Goal: Task Accomplishment & Management: Use online tool/utility

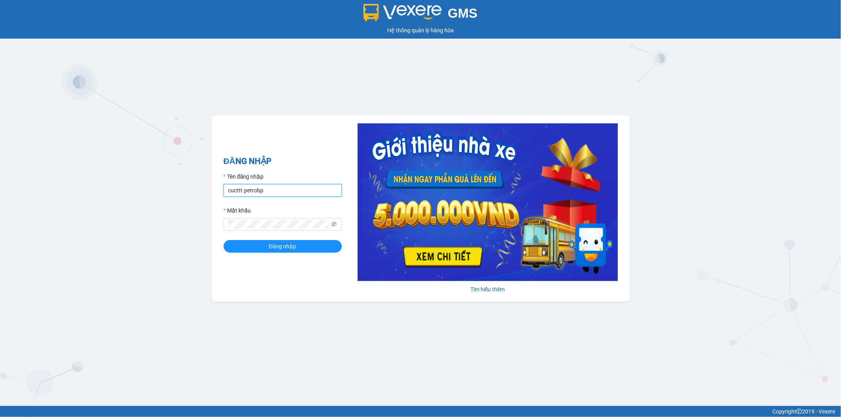
click at [298, 190] on input "cucttt.petrobp" at bounding box center [283, 190] width 118 height 13
type input "c"
type input "ctv_vpduong10.petrobp"
click at [336, 226] on icon "eye-invisible" at bounding box center [334, 225] width 6 height 6
click at [249, 246] on button "Đăng nhập" at bounding box center [283, 246] width 118 height 13
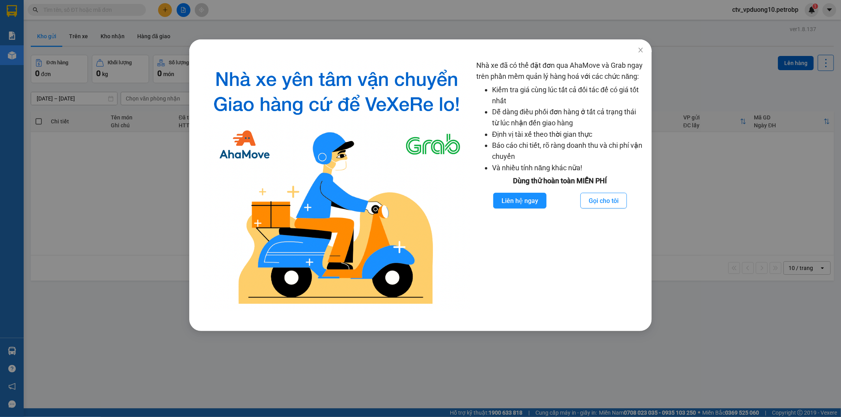
click at [80, 156] on div "Nhà xe đã có thể đặt đơn qua AhaMove và Grab ngay trên phần mềm quản lý hàng ho…" at bounding box center [420, 208] width 841 height 417
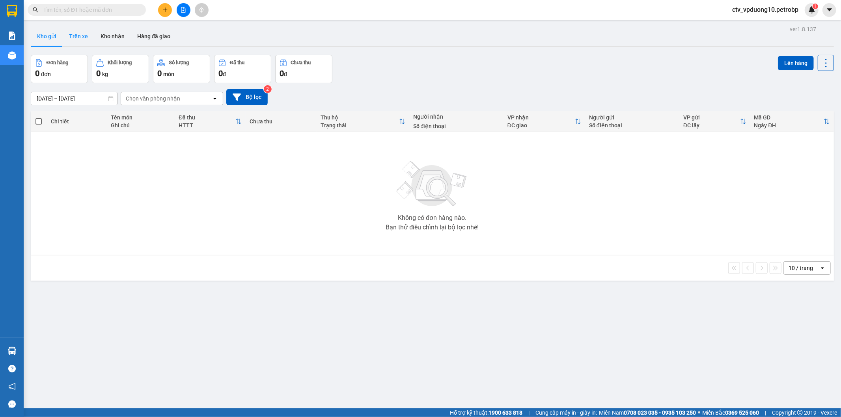
click at [77, 39] on button "Trên xe" at bounding box center [79, 36] width 32 height 19
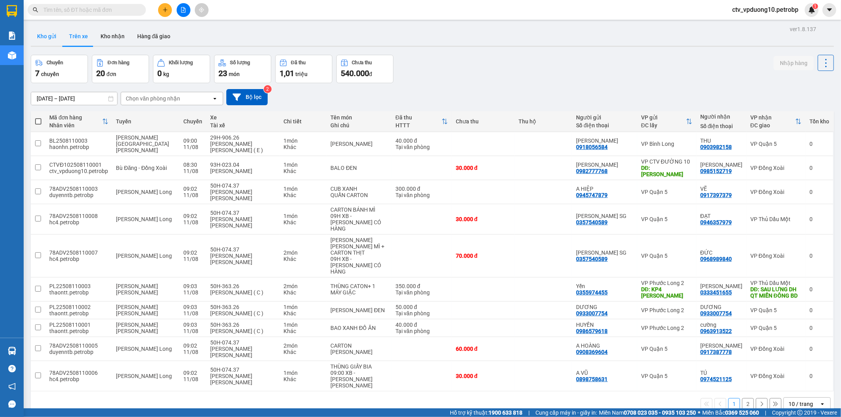
click at [50, 38] on button "Kho gửi" at bounding box center [47, 36] width 32 height 19
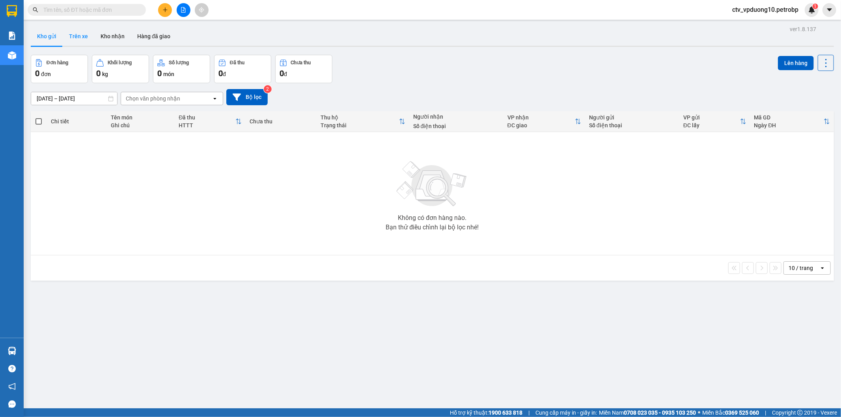
click at [70, 37] on button "Trên xe" at bounding box center [79, 36] width 32 height 19
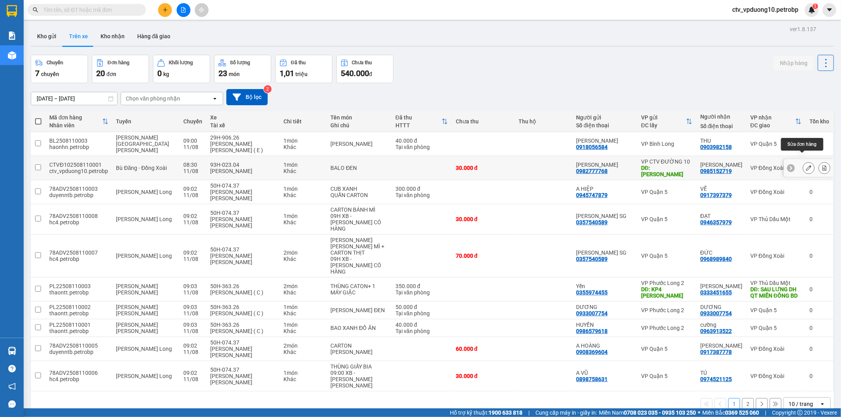
click at [806, 165] on icon at bounding box center [809, 168] width 6 height 6
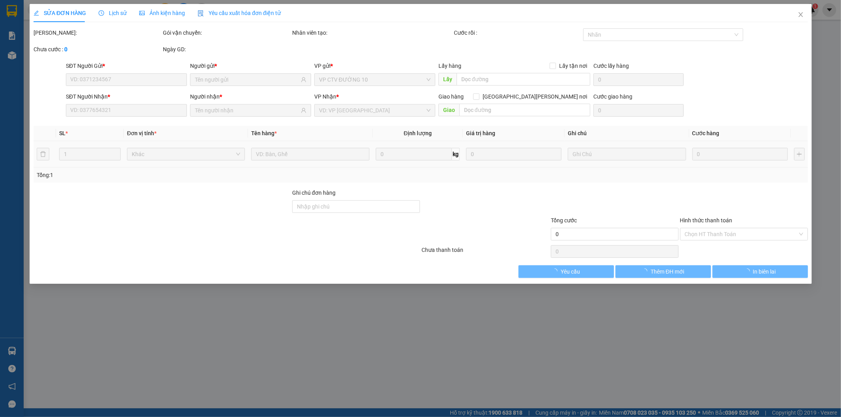
type input "0982777768"
type input "[PERSON_NAME]"
type input "0985152719"
type input "30.000"
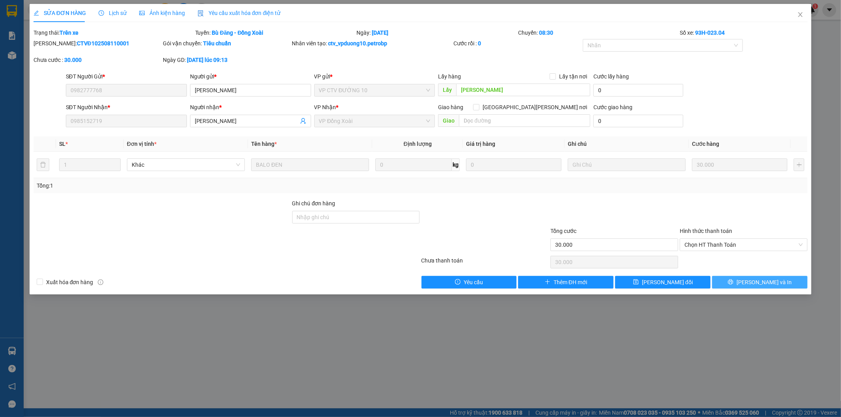
click at [743, 283] on button "[PERSON_NAME] và In" at bounding box center [759, 282] width 95 height 13
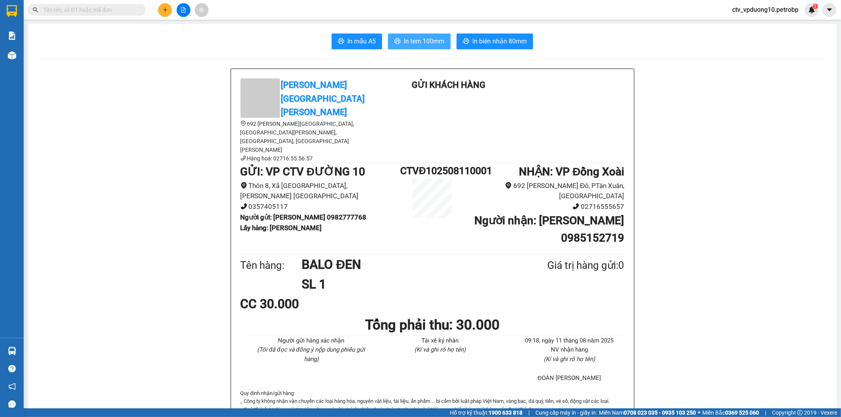
click at [420, 43] on span "In tem 100mm" at bounding box center [424, 41] width 41 height 10
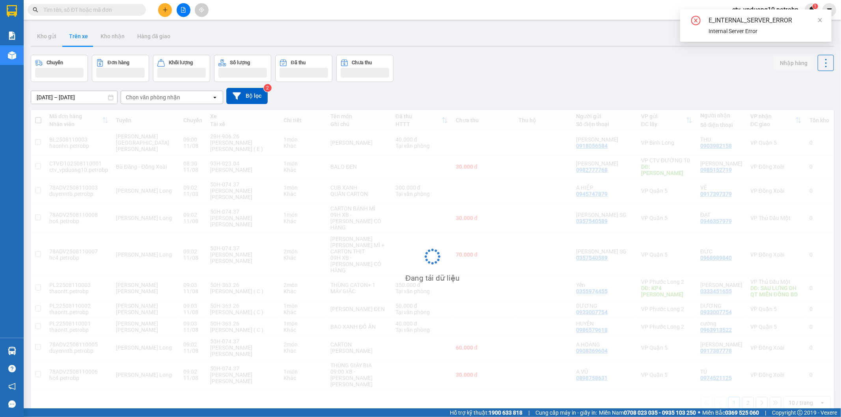
click at [774, 6] on span "ctv_vpduong10.petrobp" at bounding box center [765, 10] width 79 height 10
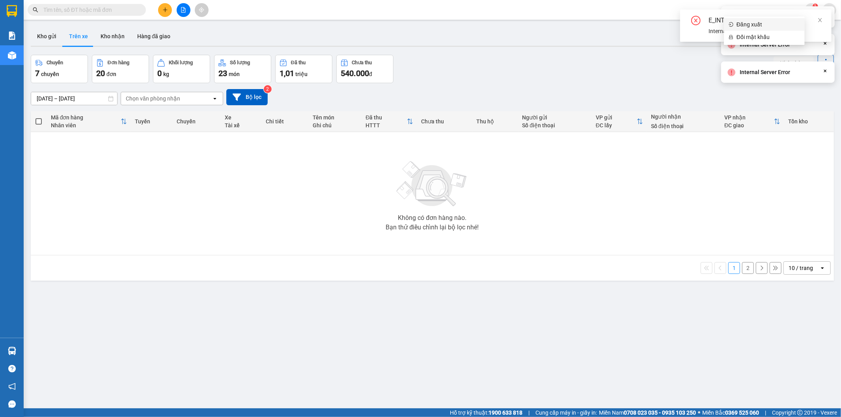
click at [763, 24] on span "Đăng xuất" at bounding box center [769, 24] width 64 height 9
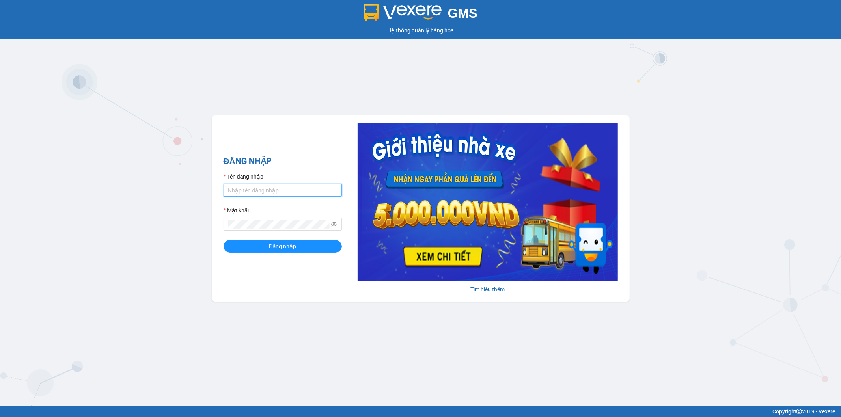
type input "cucttt.petrobp"
click at [286, 246] on span "Đăng nhập" at bounding box center [283, 246] width 28 height 9
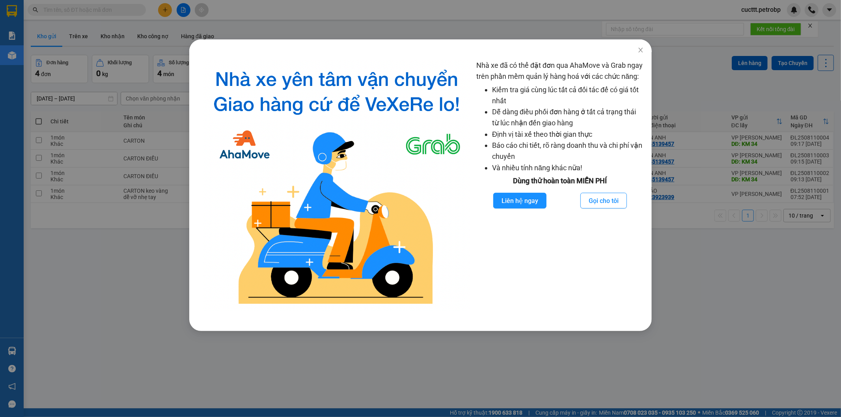
click at [132, 306] on div "Nhà xe đã có thể đặt đơn qua AhaMove và Grab ngay trên phần mềm quản lý hàng ho…" at bounding box center [420, 208] width 841 height 417
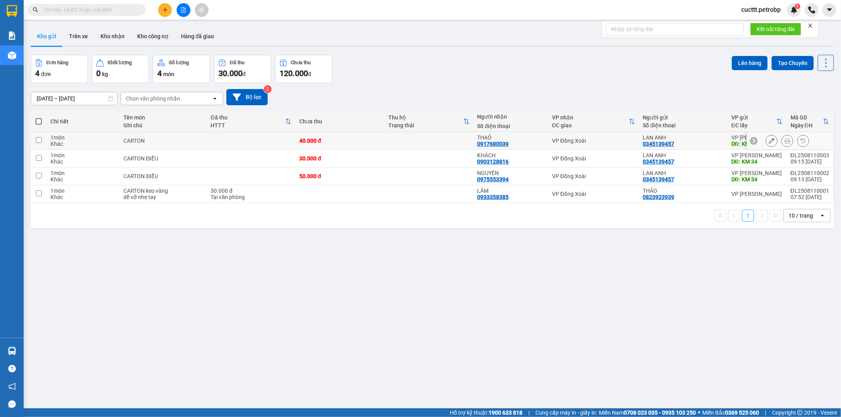
click at [378, 140] on div "40.000 đ" at bounding box center [339, 141] width 81 height 6
checkbox input "true"
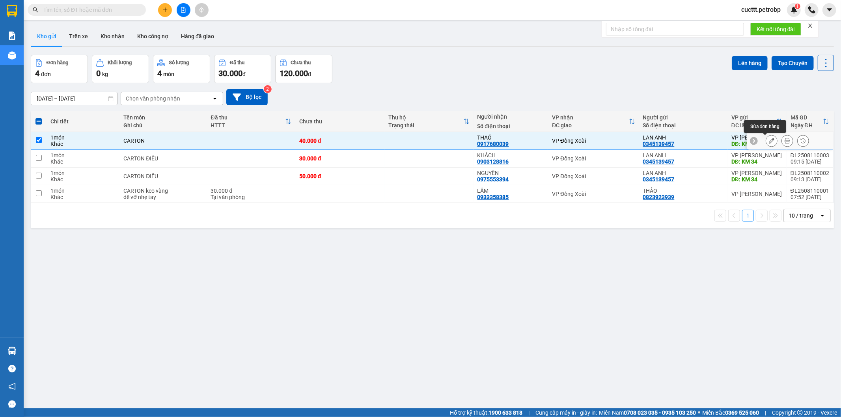
click at [769, 143] on icon at bounding box center [772, 141] width 6 height 6
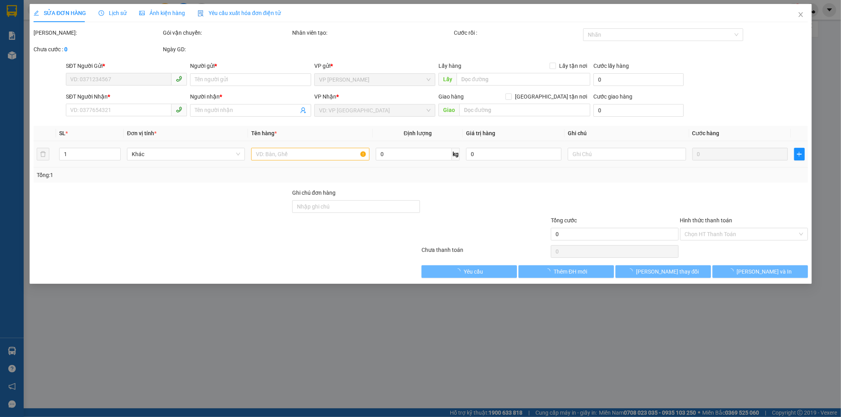
type input "0345139457"
type input "LAN ANH"
type input "KM 34"
type input "0917680039"
type input "THAỎ"
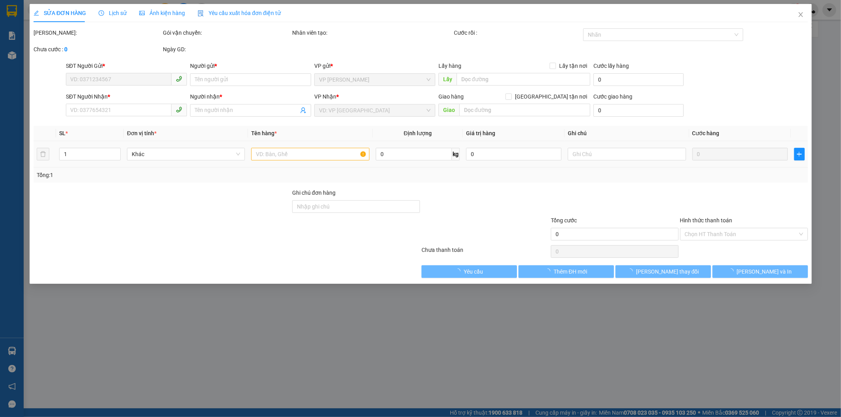
type input "40.000"
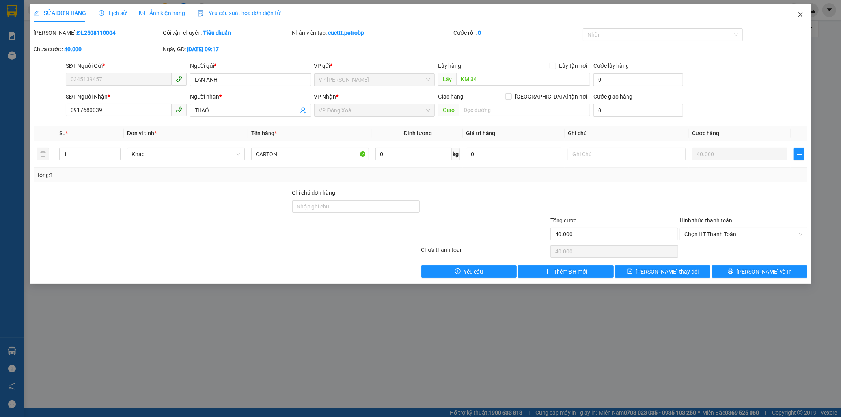
click at [797, 13] on span "Close" at bounding box center [801, 15] width 22 height 22
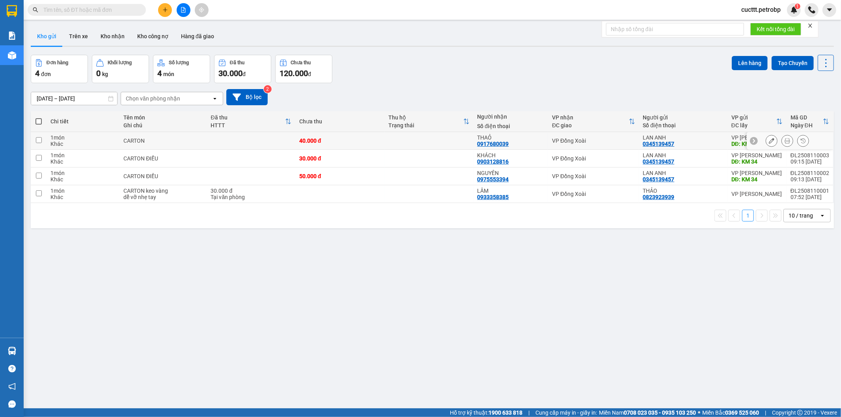
click at [441, 141] on td at bounding box center [429, 141] width 89 height 18
checkbox input "true"
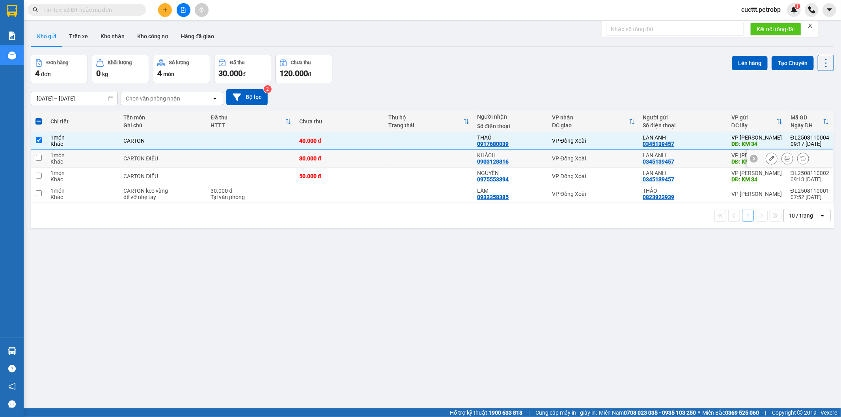
click at [447, 155] on td at bounding box center [429, 159] width 89 height 18
checkbox input "true"
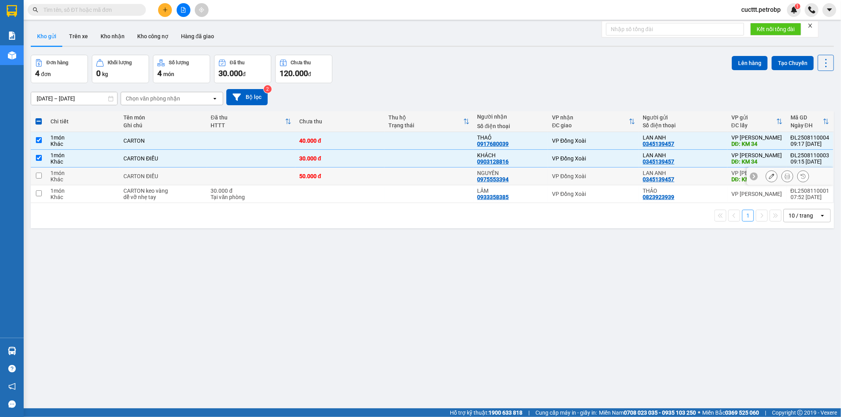
click at [451, 179] on td at bounding box center [429, 177] width 89 height 18
checkbox input "true"
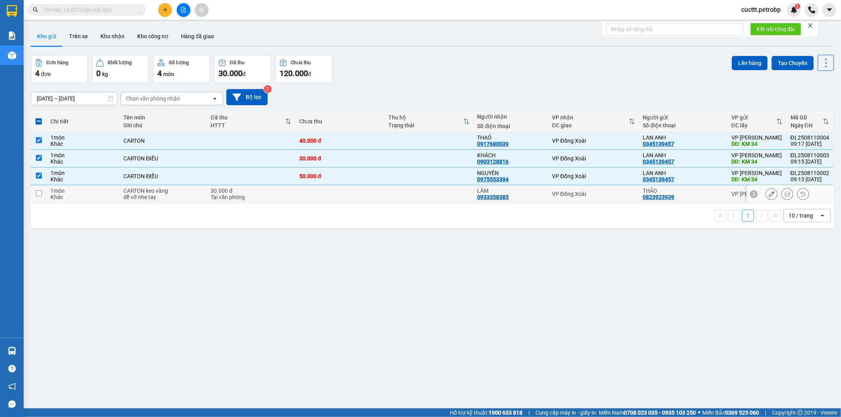
click at [458, 200] on td at bounding box center [429, 194] width 89 height 18
checkbox input "true"
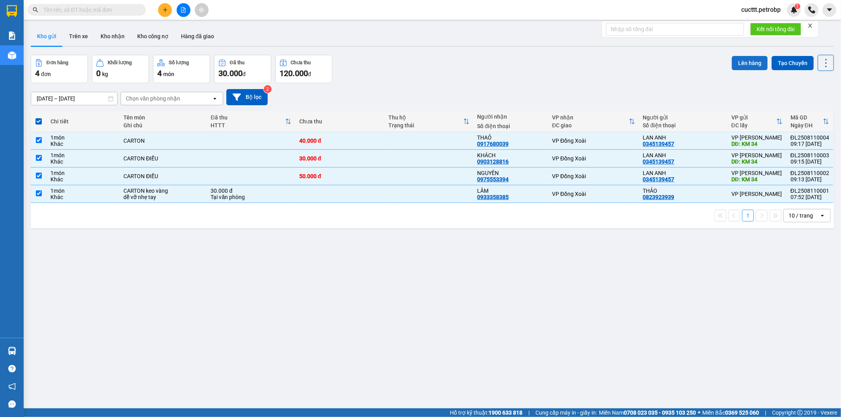
click at [738, 63] on button "Lên hàng" at bounding box center [750, 63] width 36 height 14
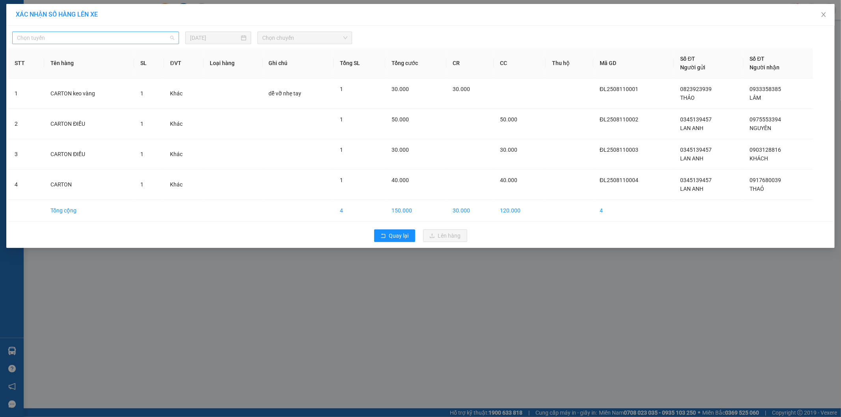
click at [92, 37] on span "Chọn tuyến" at bounding box center [95, 38] width 157 height 12
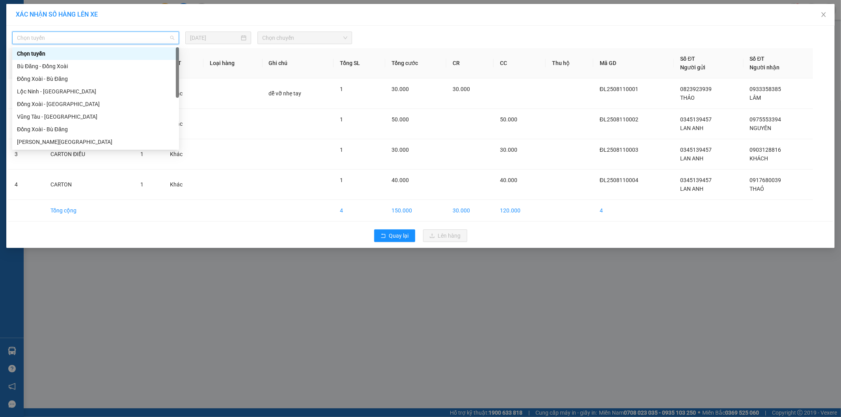
type input "b"
click at [82, 52] on div "Bù Đăng - Đồng Xoài" at bounding box center [95, 53] width 157 height 9
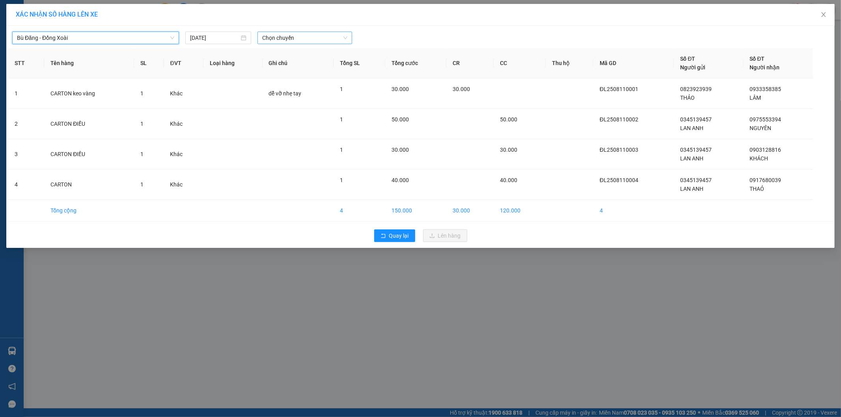
click at [280, 37] on span "Chọn chuyến" at bounding box center [304, 38] width 85 height 12
click at [296, 64] on div "08:30 (TC) - 93H-023.04" at bounding box center [293, 66] width 62 height 9
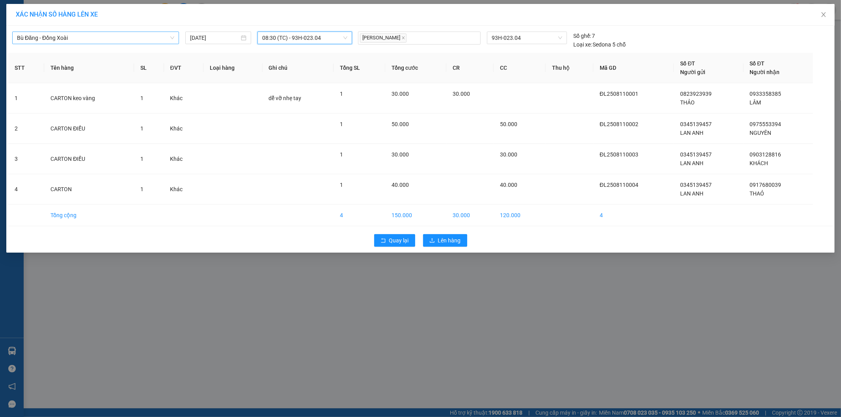
click at [303, 34] on span "08:30 (TC) - 93H-023.04" at bounding box center [304, 38] width 85 height 12
click at [304, 77] on div "08:32 (TC) - 93H-023.04" at bounding box center [293, 79] width 62 height 9
click at [746, 309] on div "XÁC NHẬN SỐ HÀNG LÊN XE Bù Đăng - Đồng Xoài 11/08/2025 08:32 (TC) - 93H-023.04 …" at bounding box center [420, 208] width 841 height 417
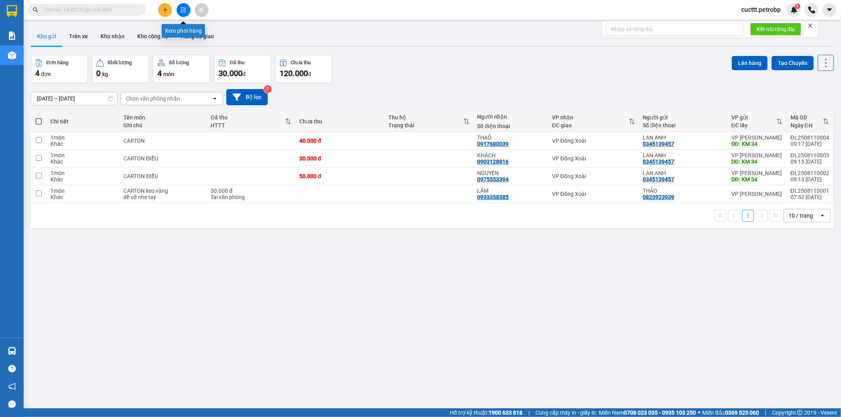
drag, startPoint x: 180, startPoint y: 9, endPoint x: 172, endPoint y: 18, distance: 11.8
click at [180, 9] on button at bounding box center [184, 10] width 14 height 14
click at [319, 135] on td "40.000 đ" at bounding box center [339, 141] width 89 height 18
checkbox input "true"
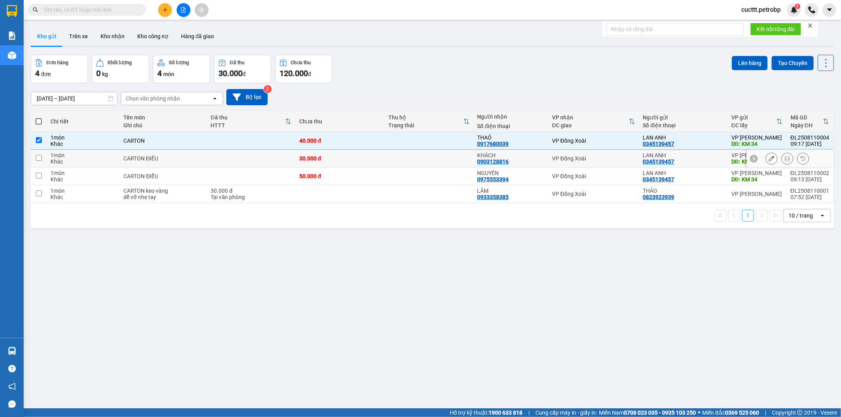
click at [324, 155] on div "30.000 đ" at bounding box center [339, 158] width 81 height 6
checkbox input "true"
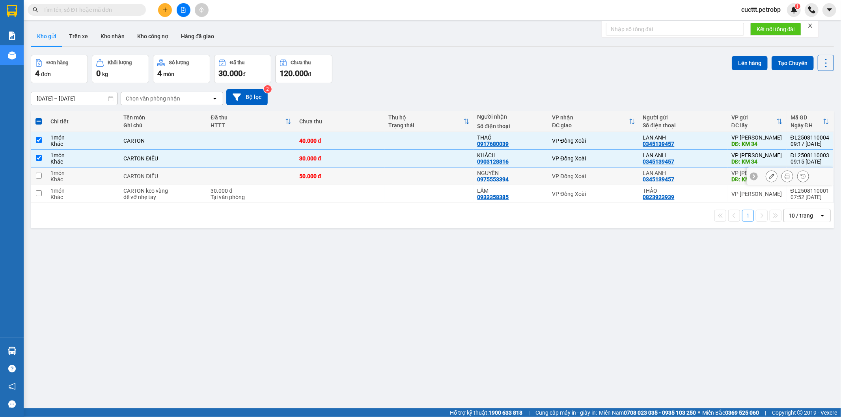
click at [325, 174] on div "50.000 đ" at bounding box center [339, 176] width 81 height 6
checkbox input "true"
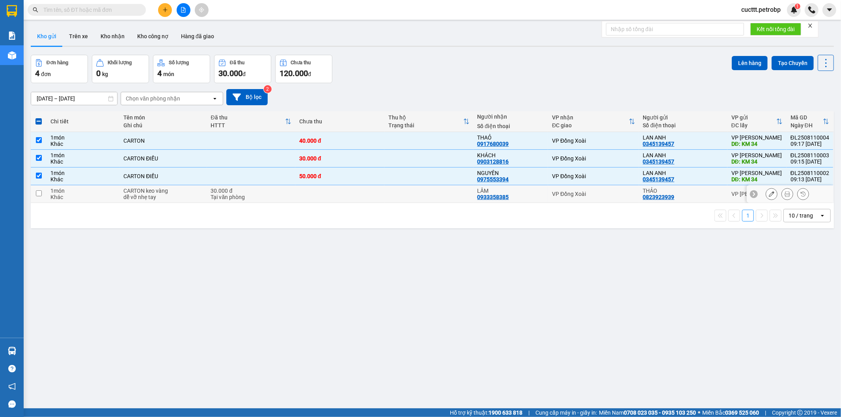
click at [308, 200] on td at bounding box center [339, 194] width 89 height 18
checkbox input "true"
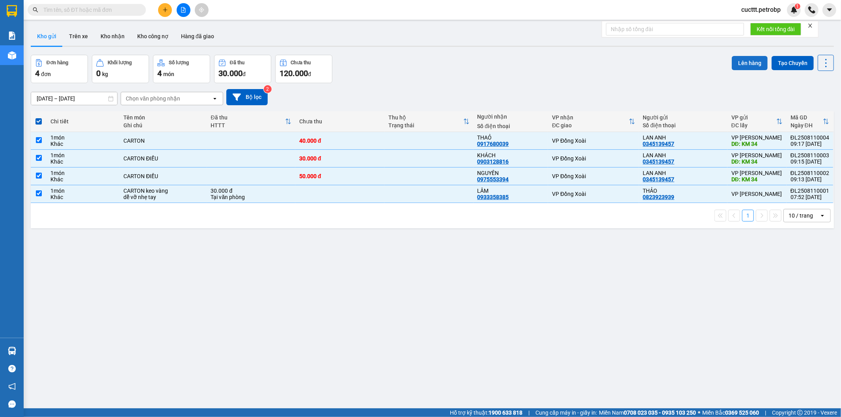
click at [740, 64] on button "Lên hàng" at bounding box center [750, 63] width 36 height 14
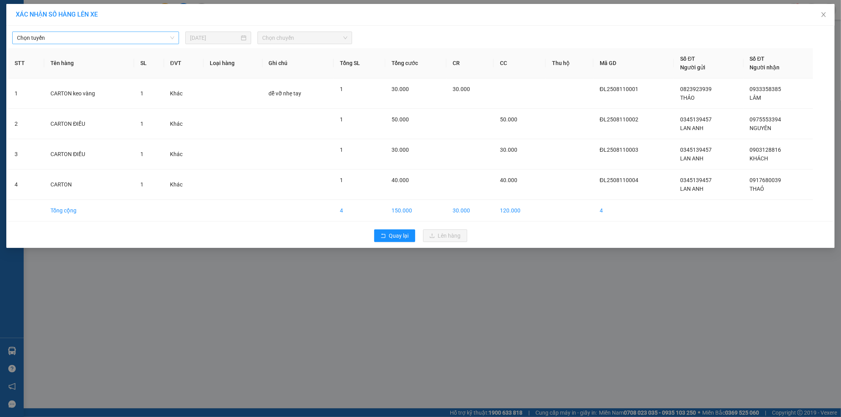
click at [125, 43] on span "Chọn tuyến" at bounding box center [95, 38] width 157 height 12
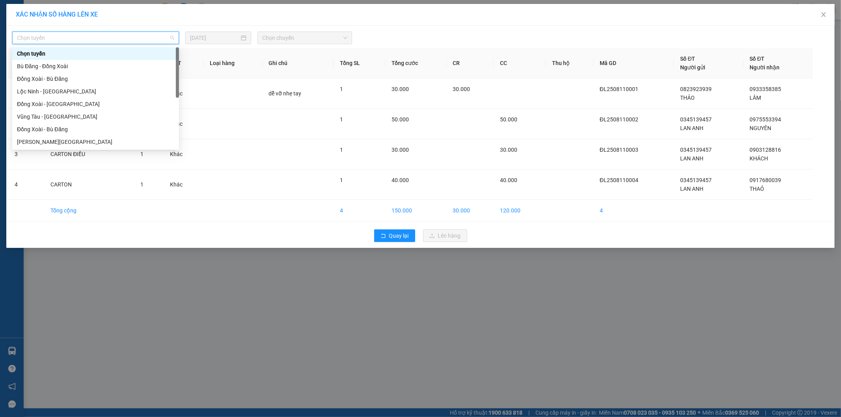
type input "b"
click at [84, 51] on div "Bù Đăng - Đồng Xoài" at bounding box center [95, 53] width 157 height 9
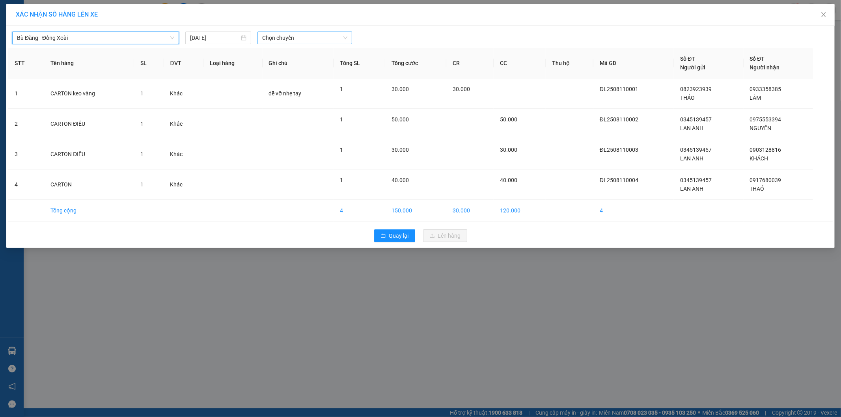
click at [283, 36] on span "Chọn chuyến" at bounding box center [304, 38] width 85 height 12
click at [283, 65] on div "08:30 (TC) - 93H-023.04" at bounding box center [293, 66] width 62 height 9
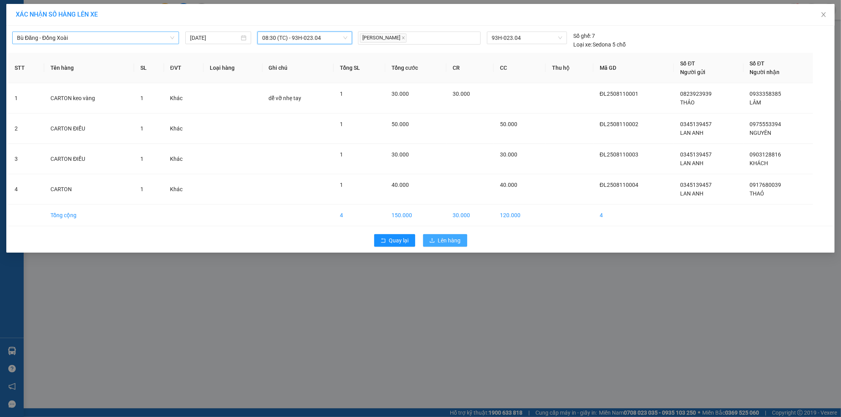
click at [441, 236] on span "Lên hàng" at bounding box center [449, 240] width 23 height 9
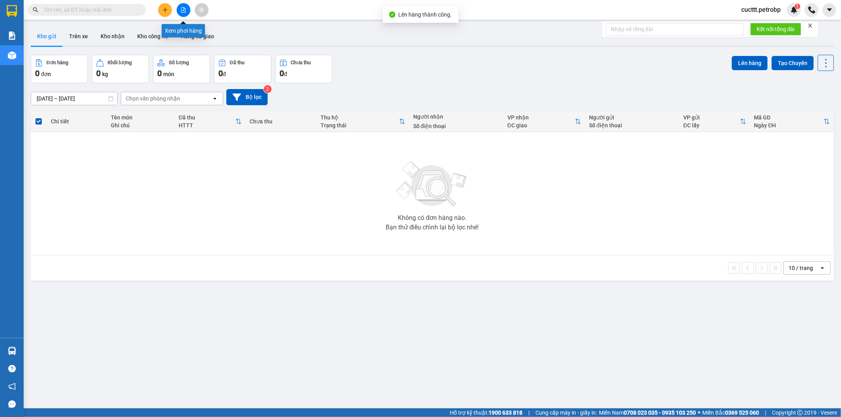
click at [185, 13] on button at bounding box center [184, 10] width 14 height 14
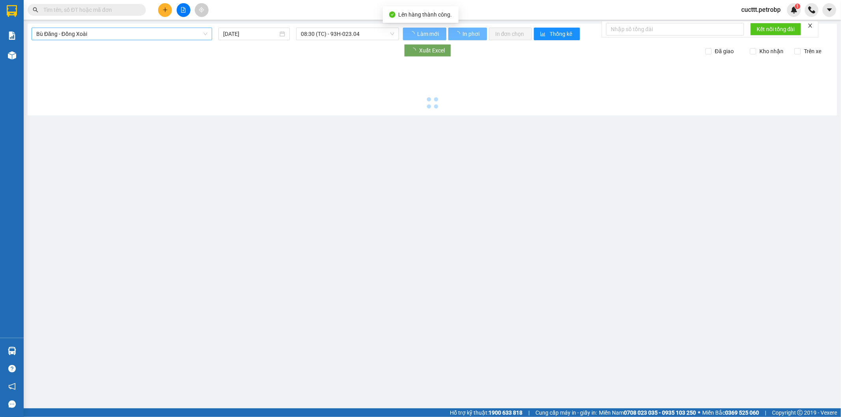
click at [139, 33] on span "Bù Đăng - Đồng Xoài" at bounding box center [121, 34] width 171 height 12
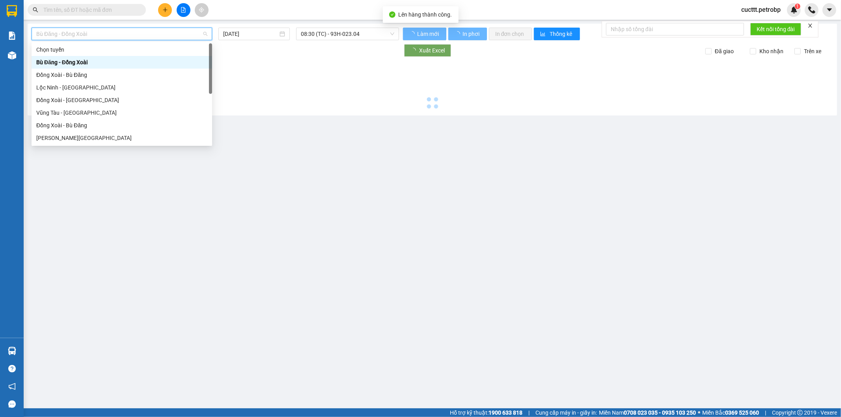
type input "b"
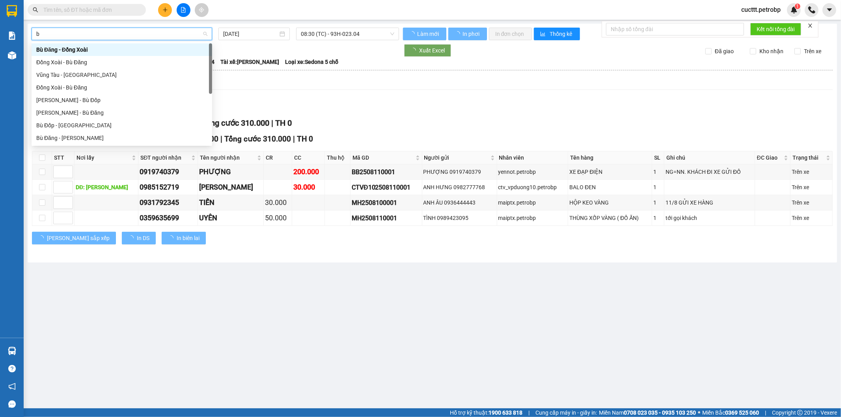
click at [91, 49] on div "Bù Đăng - Đồng Xoài" at bounding box center [121, 49] width 171 height 9
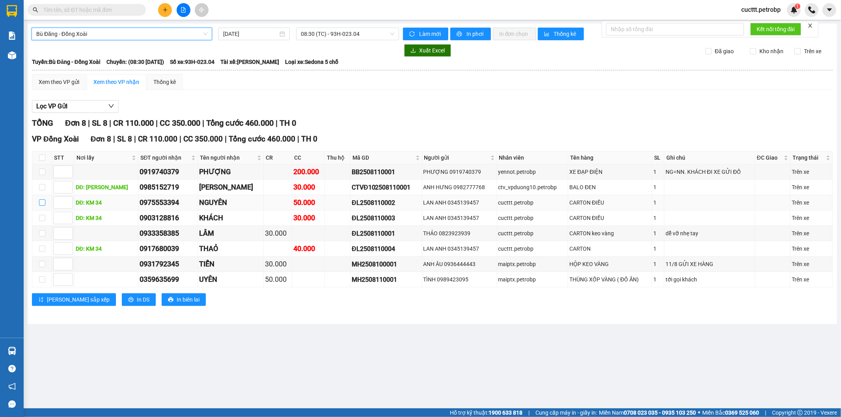
click at [41, 200] on label at bounding box center [42, 202] width 6 height 9
click at [41, 200] on input "checkbox" at bounding box center [42, 203] width 6 height 6
checkbox input "true"
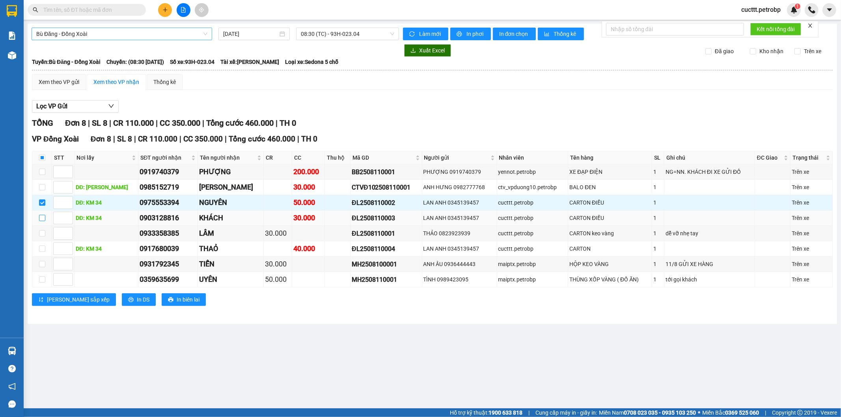
click at [41, 217] on input "checkbox" at bounding box center [42, 218] width 6 height 6
checkbox input "true"
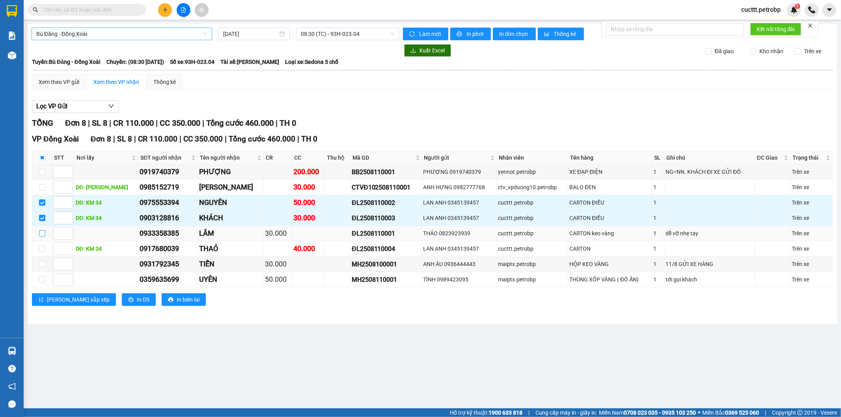
click at [42, 232] on input "checkbox" at bounding box center [42, 233] width 6 height 6
checkbox input "true"
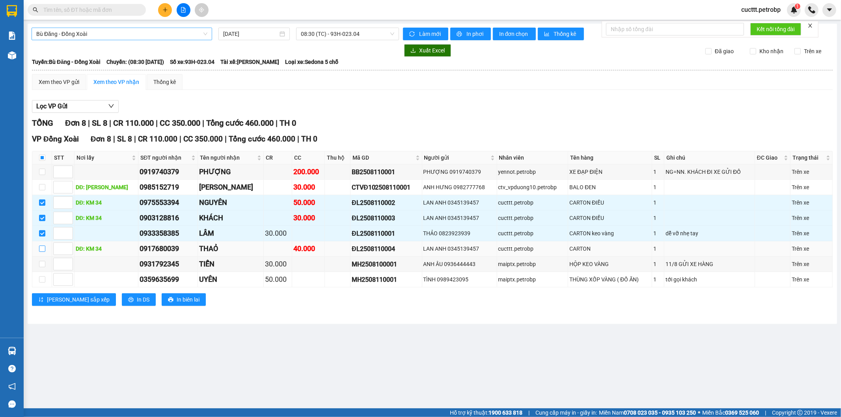
click at [39, 250] on input "checkbox" at bounding box center [42, 249] width 6 height 6
checkbox input "true"
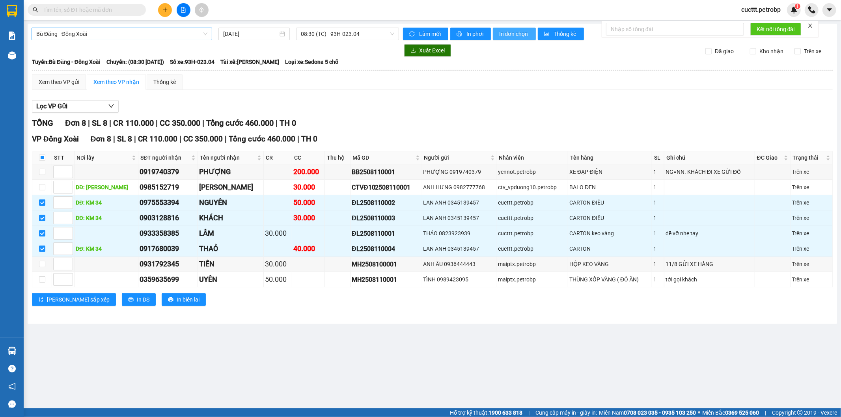
click at [515, 29] on button "In đơn chọn" at bounding box center [514, 34] width 43 height 13
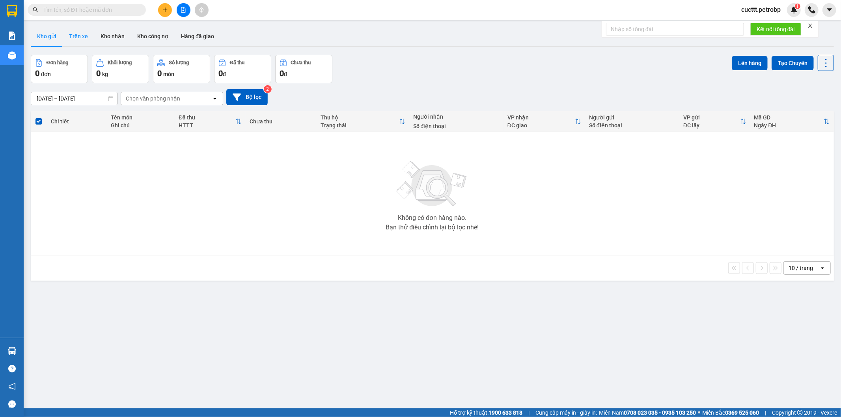
click at [78, 39] on button "Trên xe" at bounding box center [79, 36] width 32 height 19
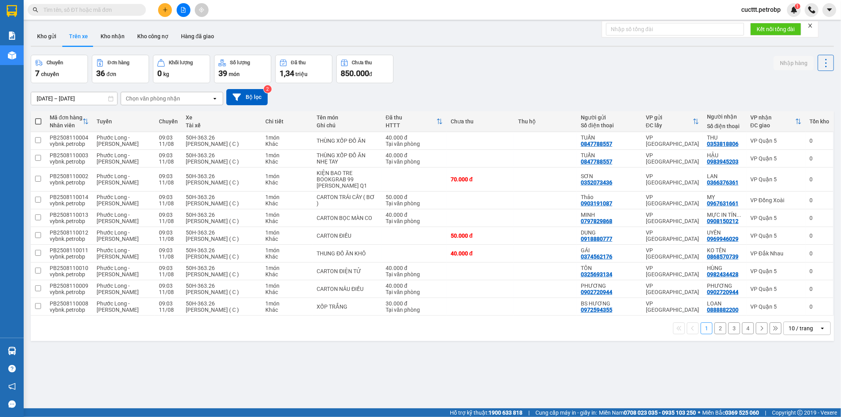
click at [716, 330] on button "2" at bounding box center [721, 329] width 12 height 12
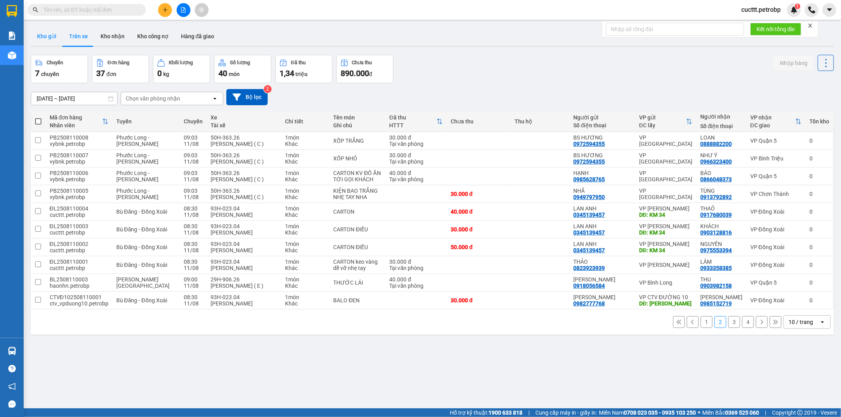
click at [52, 33] on button "Kho gửi" at bounding box center [47, 36] width 32 height 19
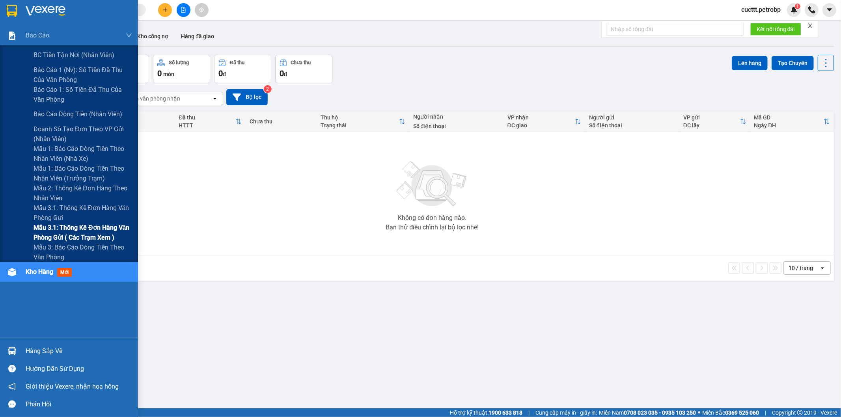
click at [100, 238] on span "Mẫu 3.1: Thống kê đơn hàng văn phòng gửi ( các trạm xem )" at bounding box center [83, 233] width 99 height 20
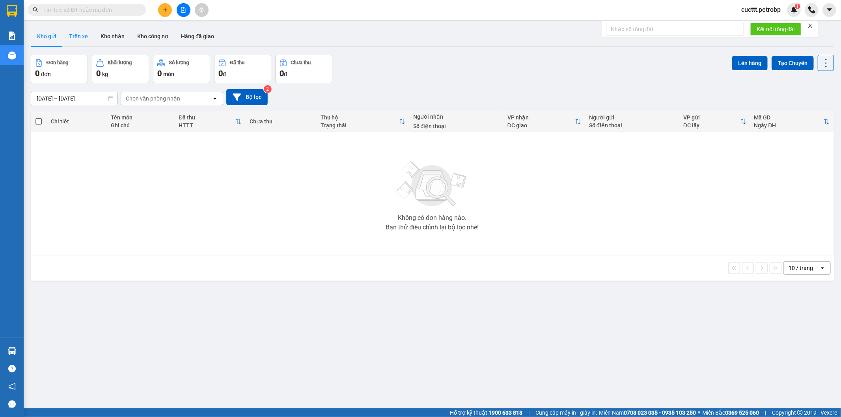
click at [77, 36] on button "Trên xe" at bounding box center [79, 36] width 32 height 19
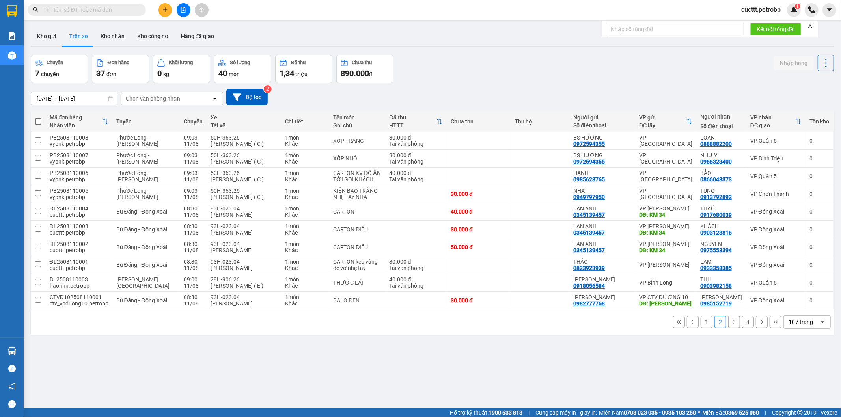
click at [701, 324] on button "1" at bounding box center [707, 322] width 12 height 12
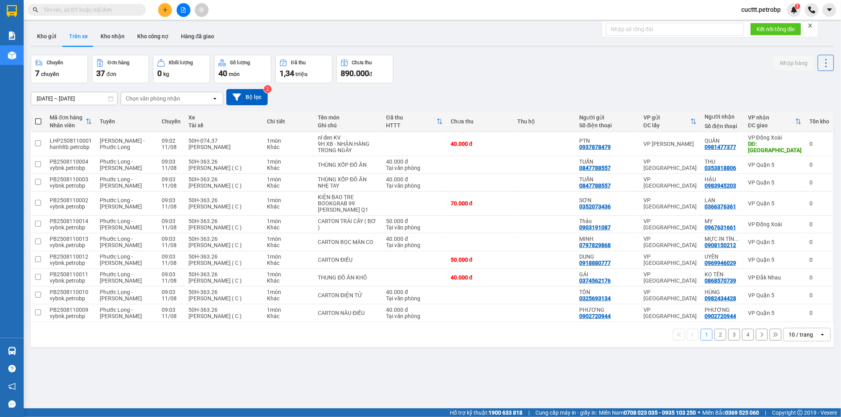
click at [158, 101] on div "Chọn văn phòng nhận" at bounding box center [153, 99] width 54 height 8
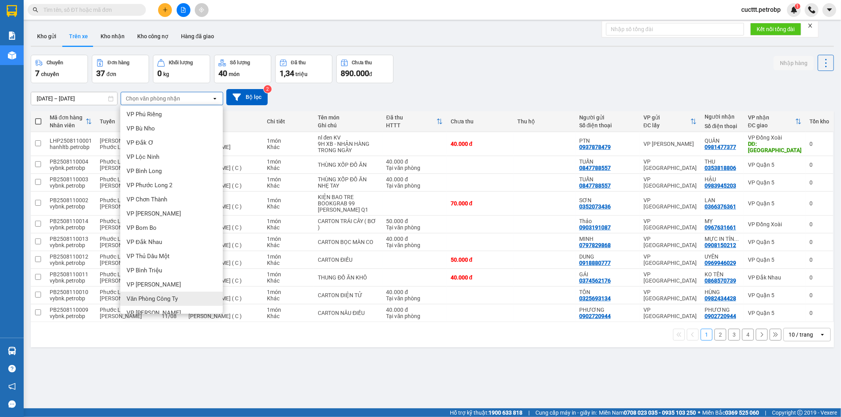
scroll to position [88, 0]
click at [162, 267] on div "VP Đức Liễu" at bounding box center [171, 269] width 103 height 14
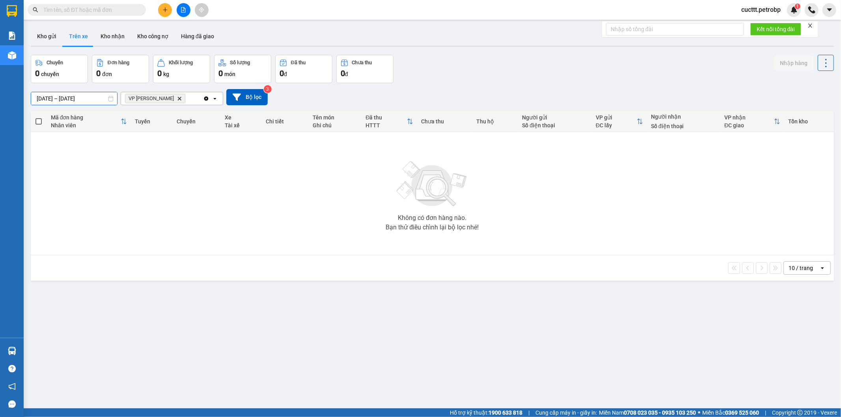
click at [89, 99] on input "[DATE] – [DATE]" at bounding box center [74, 98] width 86 height 13
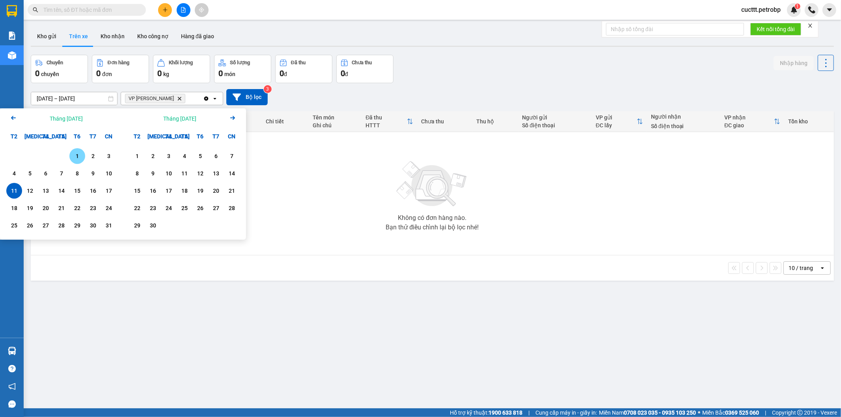
click at [74, 149] on div "1" at bounding box center [77, 156] width 16 height 16
click at [14, 194] on div "11" at bounding box center [14, 190] width 11 height 9
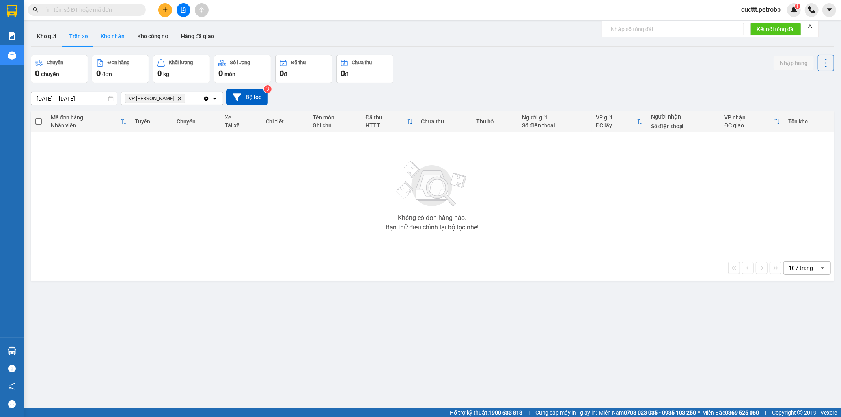
click at [115, 36] on button "Kho nhận" at bounding box center [112, 36] width 37 height 19
type input "09/08/2025 – 11/08/2025"
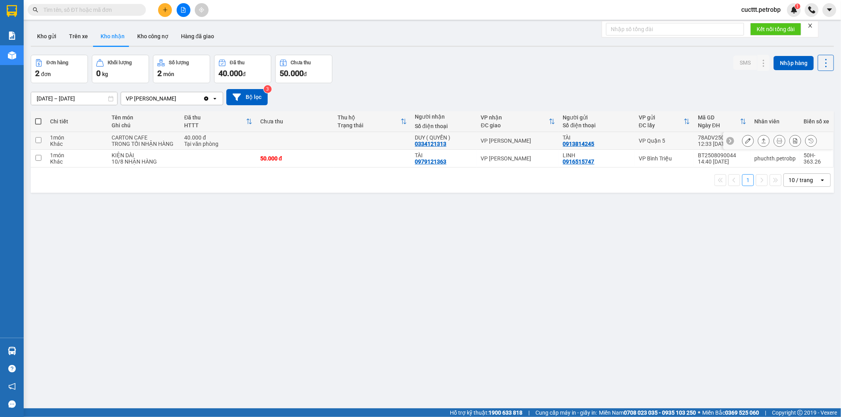
click at [381, 137] on td at bounding box center [372, 141] width 77 height 18
checkbox input "true"
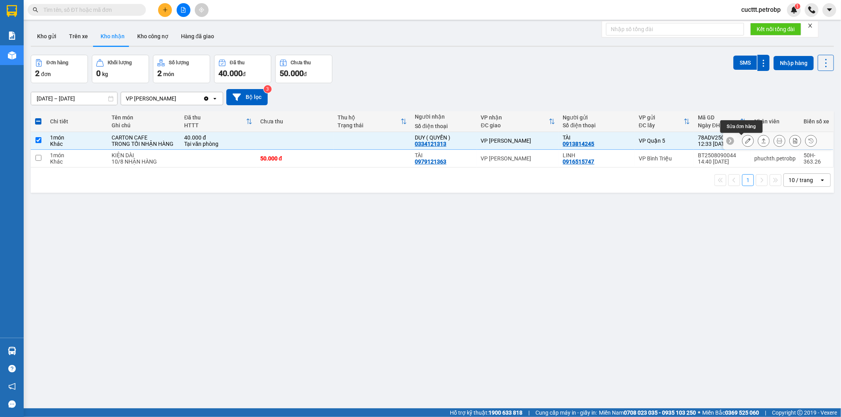
click at [746, 143] on icon at bounding box center [749, 141] width 6 height 6
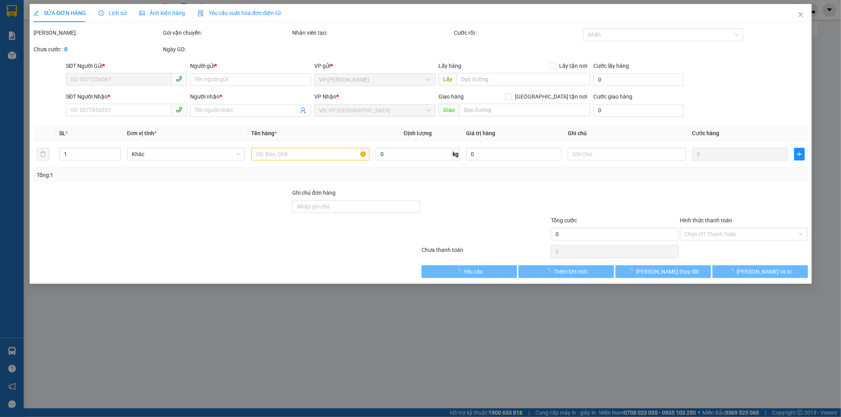
type input "0913814245"
type input "TÀI"
type input "0334121313"
type input "DUY ( QUYỀN )"
type input "40.000"
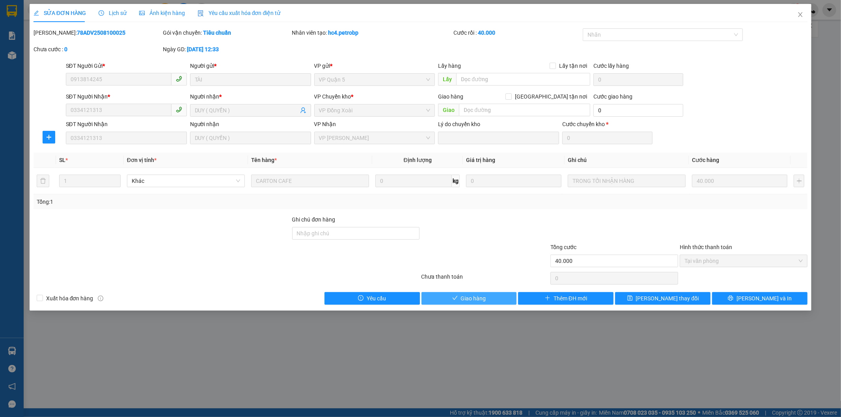
click at [477, 303] on span "Giao hàng" at bounding box center [473, 298] width 25 height 9
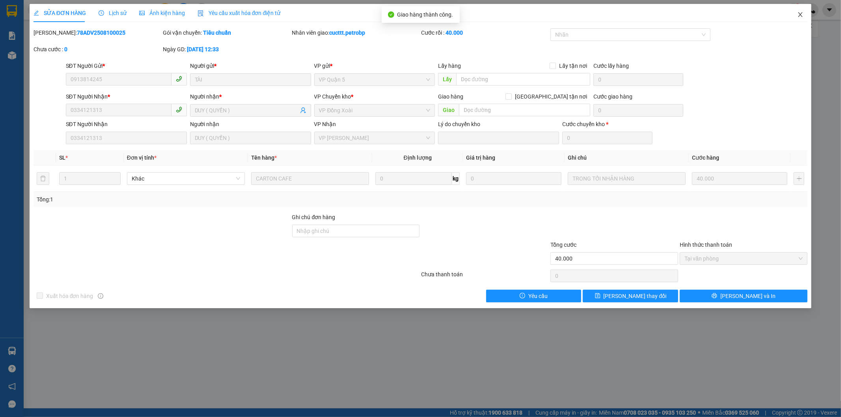
click at [798, 16] on icon "close" at bounding box center [801, 14] width 6 height 6
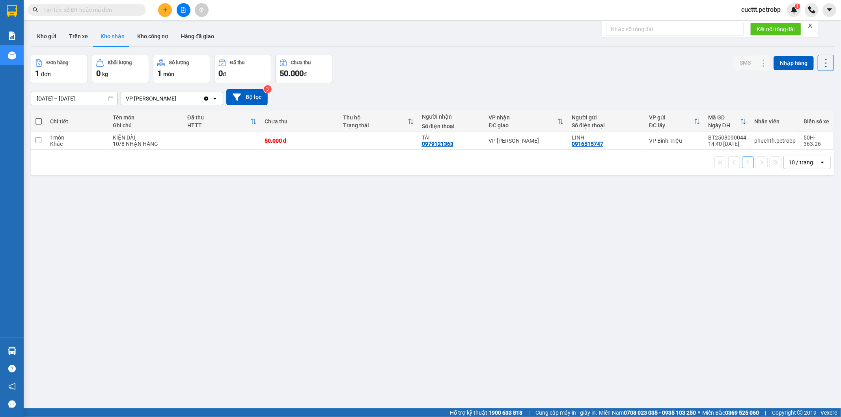
click at [185, 220] on div "ver 1.8.137 Kho gửi Trên xe Kho nhận Kho công nợ Hàng đã giao Đơn hàng 1 đơn Kh…" at bounding box center [433, 232] width 810 height 417
click at [49, 31] on button "Kho gửi" at bounding box center [47, 36] width 32 height 19
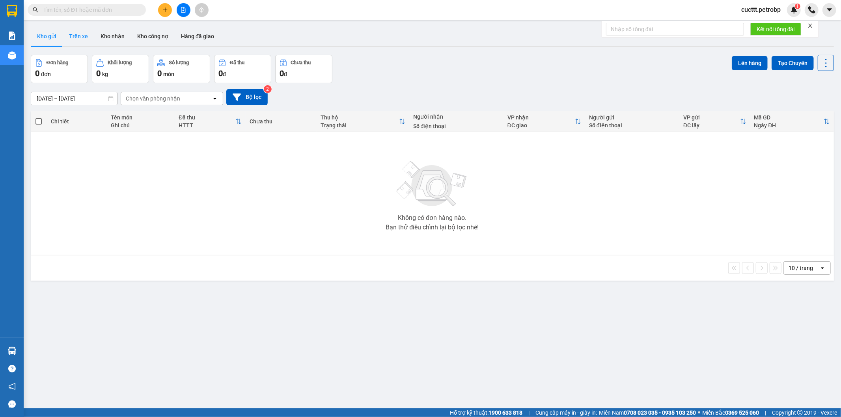
click at [77, 41] on button "Trên xe" at bounding box center [79, 36] width 32 height 19
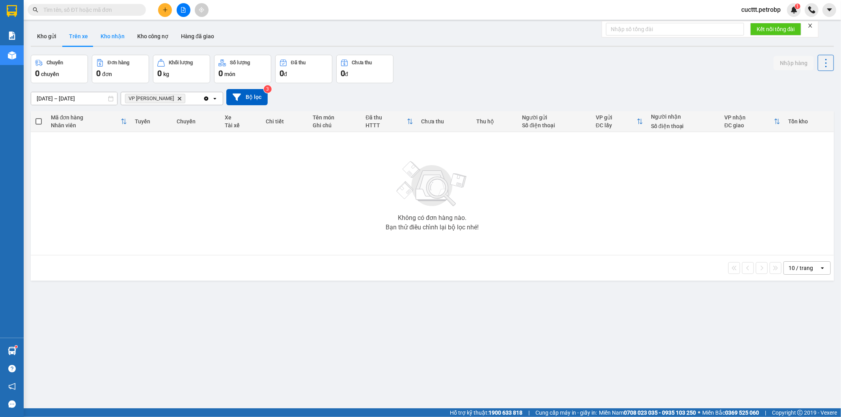
click at [104, 42] on button "Kho nhận" at bounding box center [112, 36] width 37 height 19
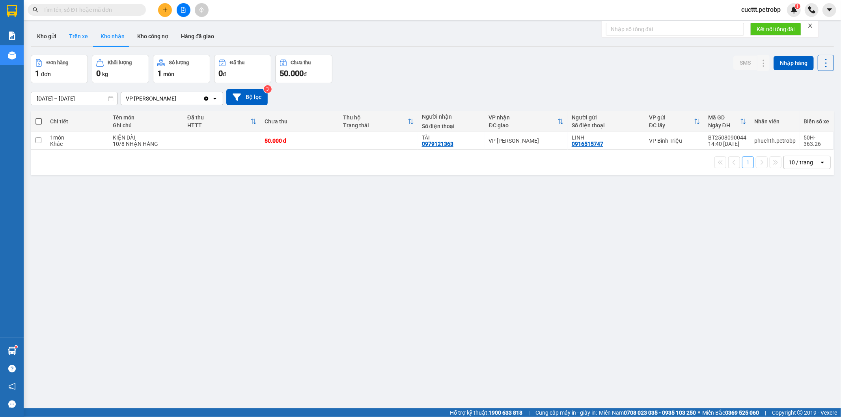
click at [83, 37] on button "Trên xe" at bounding box center [79, 36] width 32 height 19
type input "01/08/2025 – 11/08/2025"
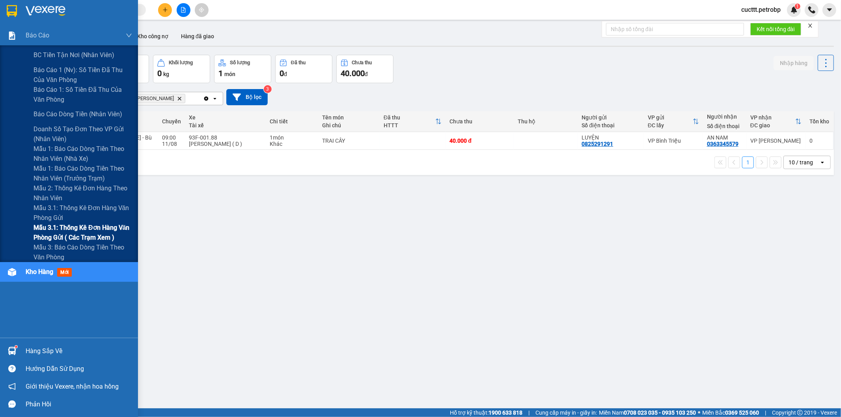
click at [108, 234] on span "Mẫu 3.1: Thống kê đơn hàng văn phòng gửi ( các trạm xem )" at bounding box center [83, 233] width 99 height 20
drag, startPoint x: 117, startPoint y: 234, endPoint x: 124, endPoint y: 221, distance: 15.2
click at [117, 235] on span "Mẫu 3.1: Thống kê đơn hàng văn phòng gửi ( các trạm xem )" at bounding box center [83, 233] width 99 height 20
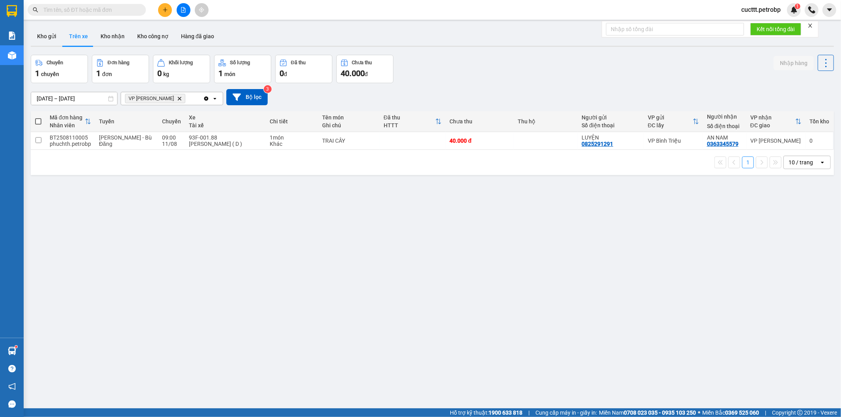
drag, startPoint x: 119, startPoint y: 237, endPoint x: 119, endPoint y: 230, distance: 7.5
click at [119, 235] on div "ver 1.8.137 Kho gửi Trên xe Kho nhận Kho công nợ Hàng đã giao Chuyến 1 chuyến Đ…" at bounding box center [433, 232] width 810 height 417
click at [44, 37] on button "Kho gửi" at bounding box center [47, 36] width 32 height 19
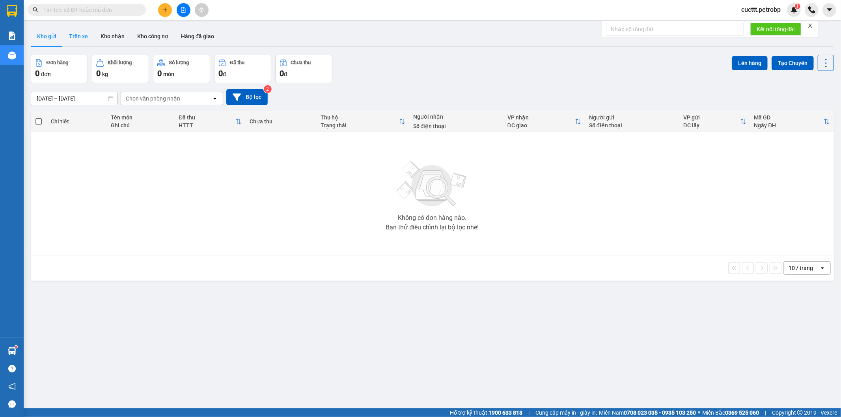
click at [77, 38] on button "Trên xe" at bounding box center [79, 36] width 32 height 19
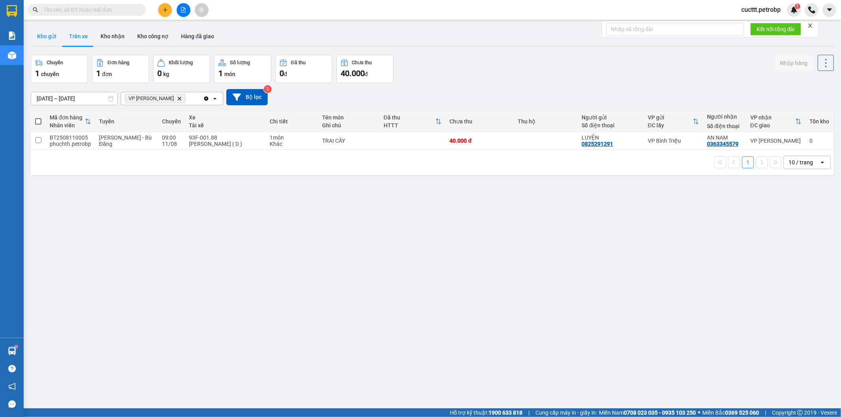
click at [49, 38] on button "Kho gửi" at bounding box center [47, 36] width 32 height 19
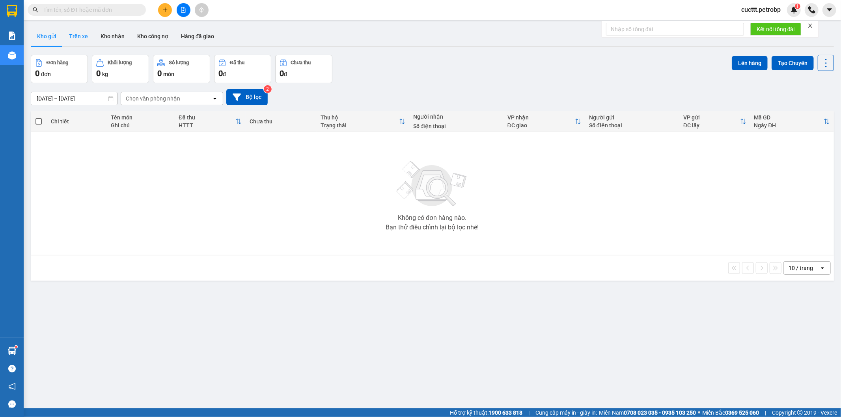
click at [71, 41] on button "Trên xe" at bounding box center [79, 36] width 32 height 19
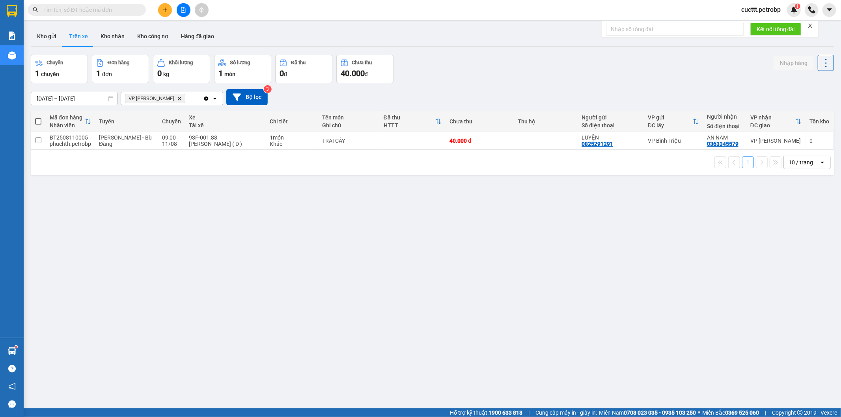
click at [124, 209] on div "ver 1.8.137 Kho gửi Trên xe Kho nhận Kho công nợ Hàng đã giao Chuyến 1 chuyến Đ…" at bounding box center [433, 232] width 810 height 417
click at [114, 41] on button "Kho nhận" at bounding box center [112, 36] width 37 height 19
type input "09/08/2025 – 11/08/2025"
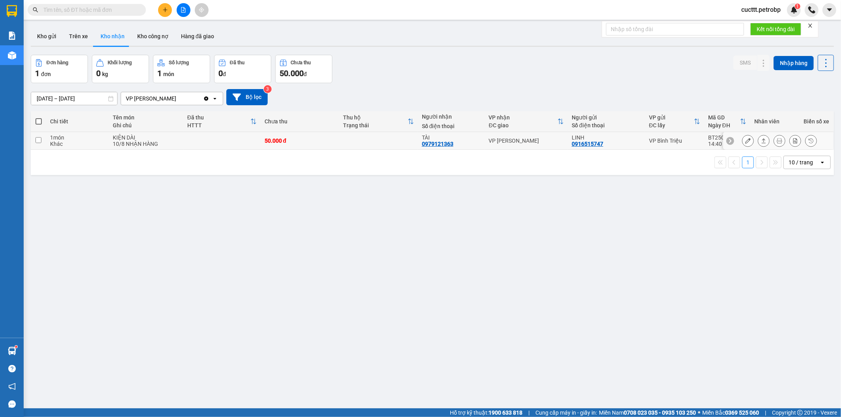
click at [621, 143] on div "LINH 0916515747" at bounding box center [606, 141] width 69 height 13
checkbox input "true"
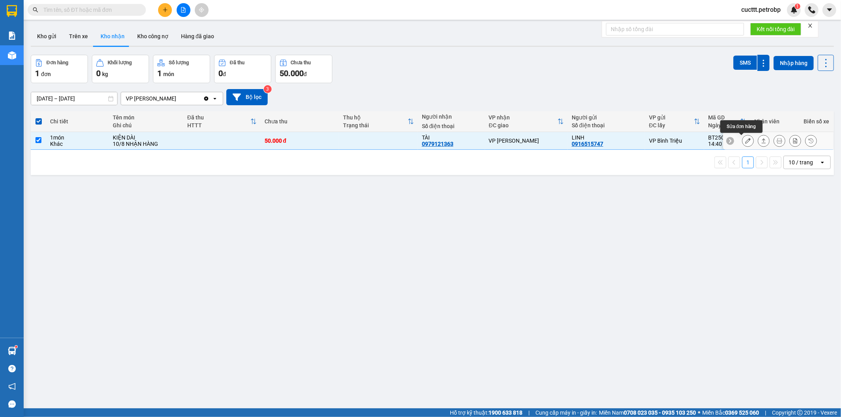
click at [745, 142] on button at bounding box center [748, 141] width 11 height 14
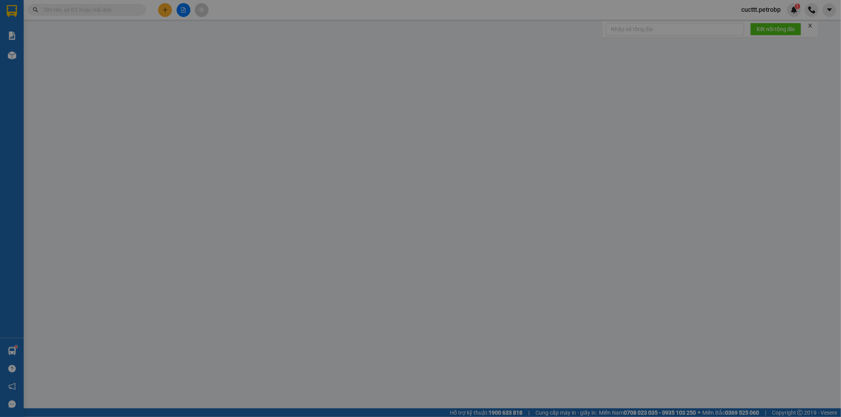
type input "0916515747"
type input "LINH"
type input "0979121363"
type input "TÀI"
type input "50.000"
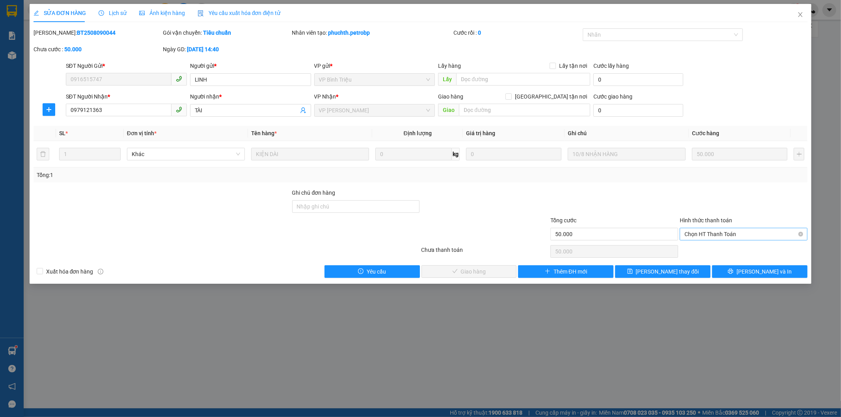
click at [712, 238] on span "Chọn HT Thanh Toán" at bounding box center [744, 234] width 118 height 12
click at [705, 247] on div "Tại văn phòng" at bounding box center [744, 250] width 118 height 9
type input "0"
click at [482, 274] on span "Lưu và Giao hàng" at bounding box center [475, 271] width 76 height 9
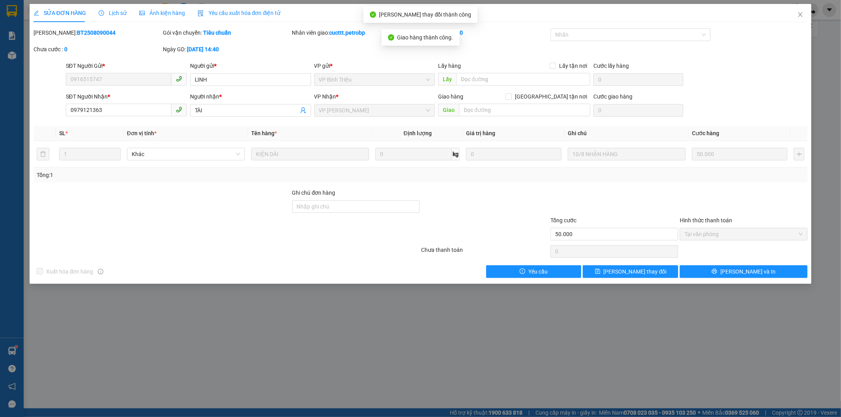
drag, startPoint x: 54, startPoint y: 33, endPoint x: 118, endPoint y: 41, distance: 64.4
click at [118, 41] on div "Mã ĐH: BT2508090044" at bounding box center [97, 36] width 129 height 17
copy b "BT2508090044"
click at [798, 15] on icon "close" at bounding box center [801, 14] width 6 height 6
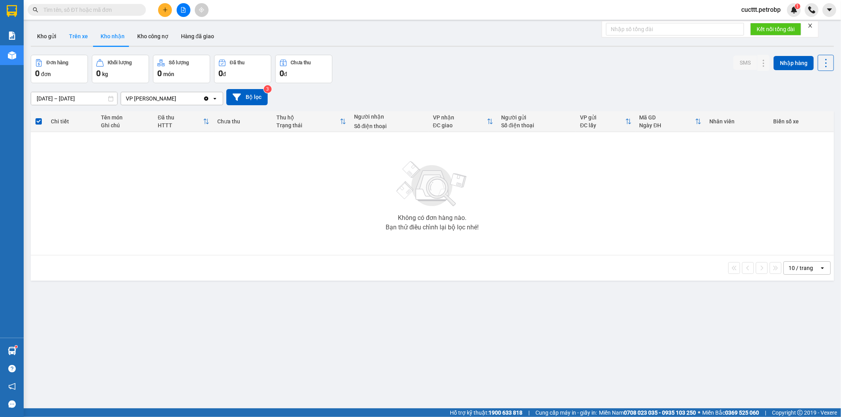
click at [84, 37] on button "Trên xe" at bounding box center [79, 36] width 32 height 19
type input "01/08/2025 – 11/08/2025"
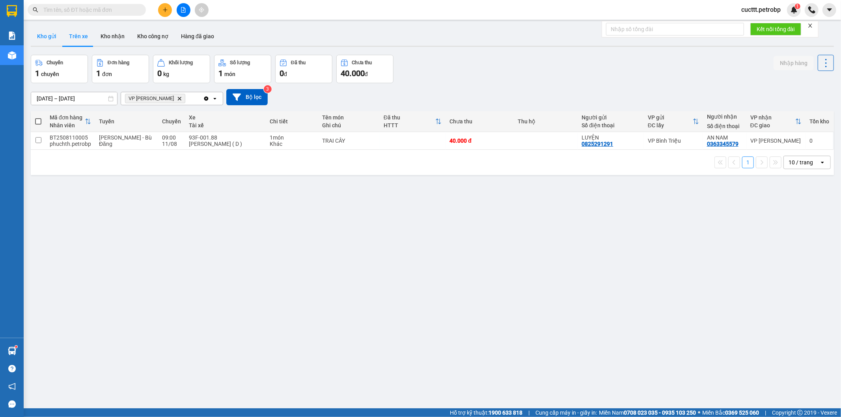
click at [48, 39] on button "Kho gửi" at bounding box center [47, 36] width 32 height 19
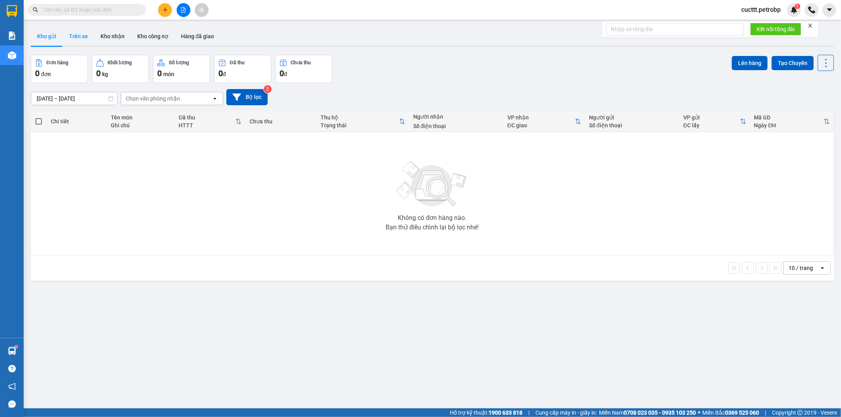
click at [70, 35] on button "Trên xe" at bounding box center [79, 36] width 32 height 19
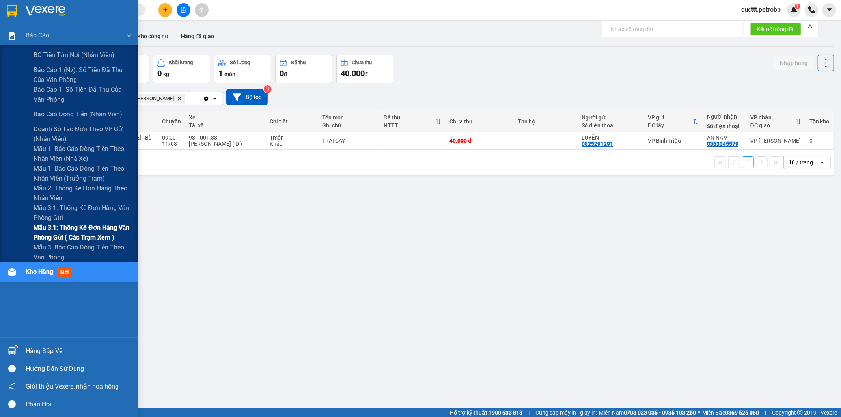
click at [81, 225] on span "Mẫu 3.1: Thống kê đơn hàng văn phòng gửi ( các trạm xem )" at bounding box center [83, 233] width 99 height 20
click at [86, 227] on span "Mẫu 3.1: Thống kê đơn hàng văn phòng gửi ( các trạm xem )" at bounding box center [83, 233] width 99 height 20
click at [86, 233] on span "Mẫu 3.1: Thống kê đơn hàng văn phòng gửi ( các trạm xem )" at bounding box center [83, 233] width 99 height 20
click at [103, 226] on span "Mẫu 3.1: Thống kê đơn hàng văn phòng gửi ( các trạm xem )" at bounding box center [83, 233] width 99 height 20
